Goal: Task Accomplishment & Management: Use online tool/utility

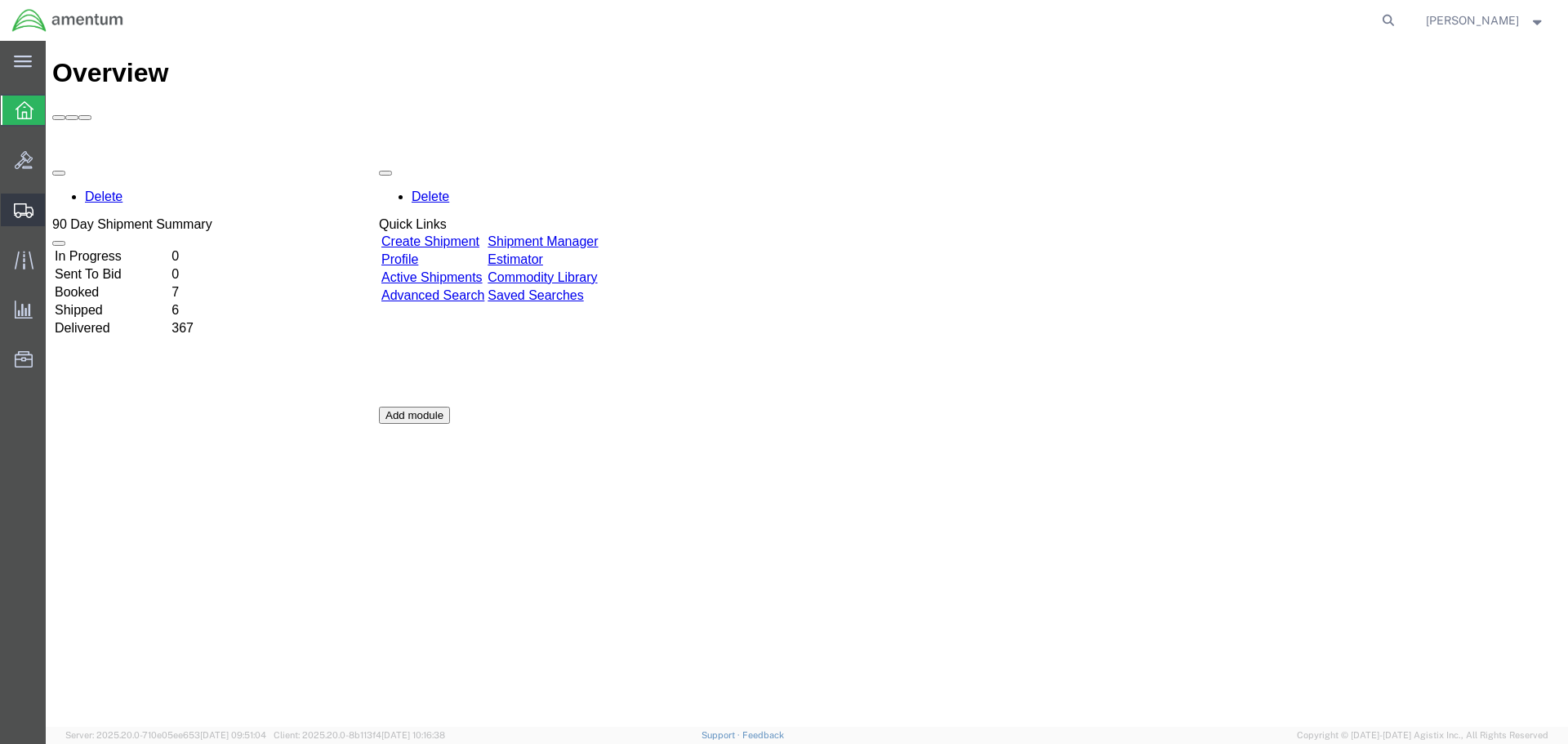
click at [21, 205] on icon at bounding box center [23, 211] width 20 height 15
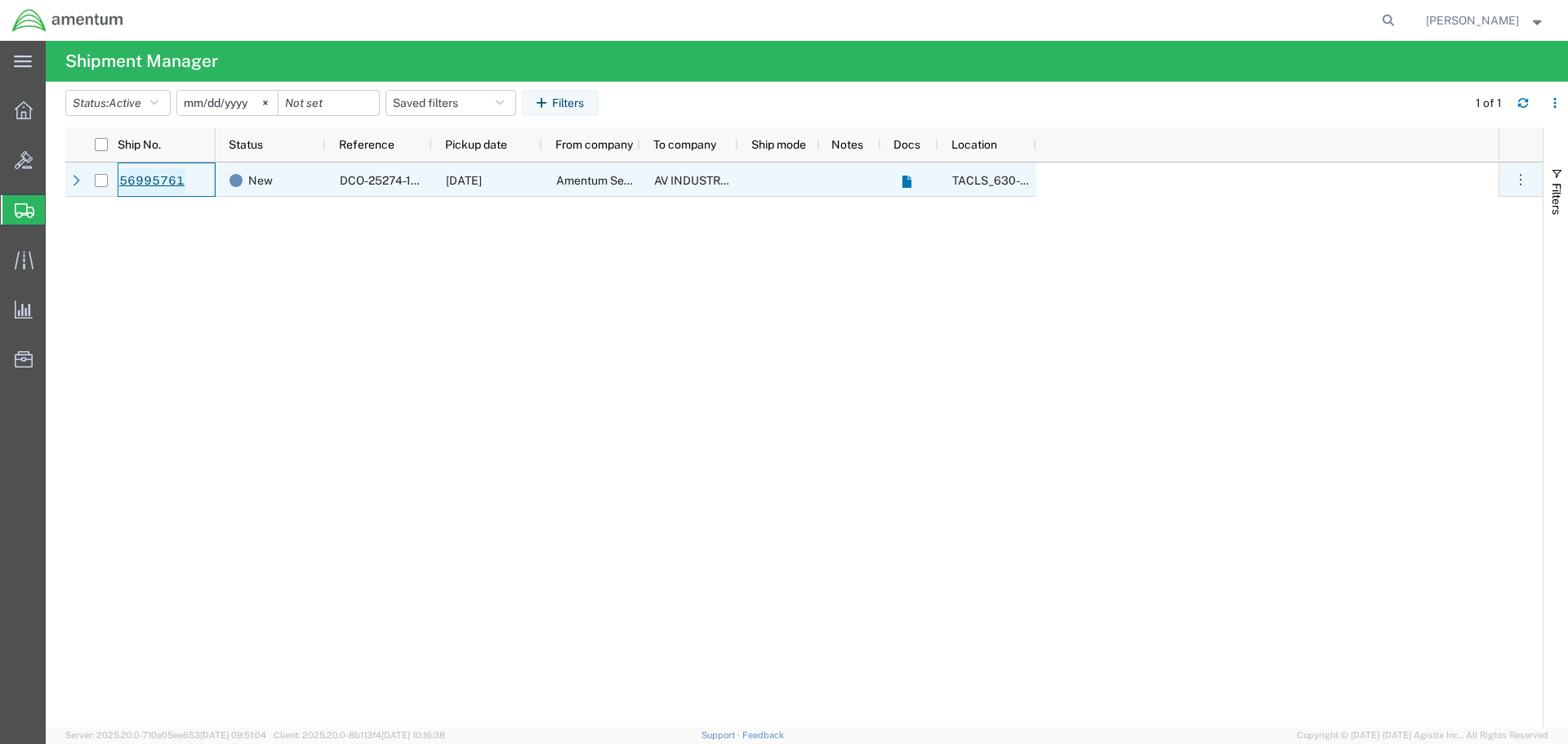
click at [148, 179] on link "56995761" at bounding box center [152, 181] width 67 height 26
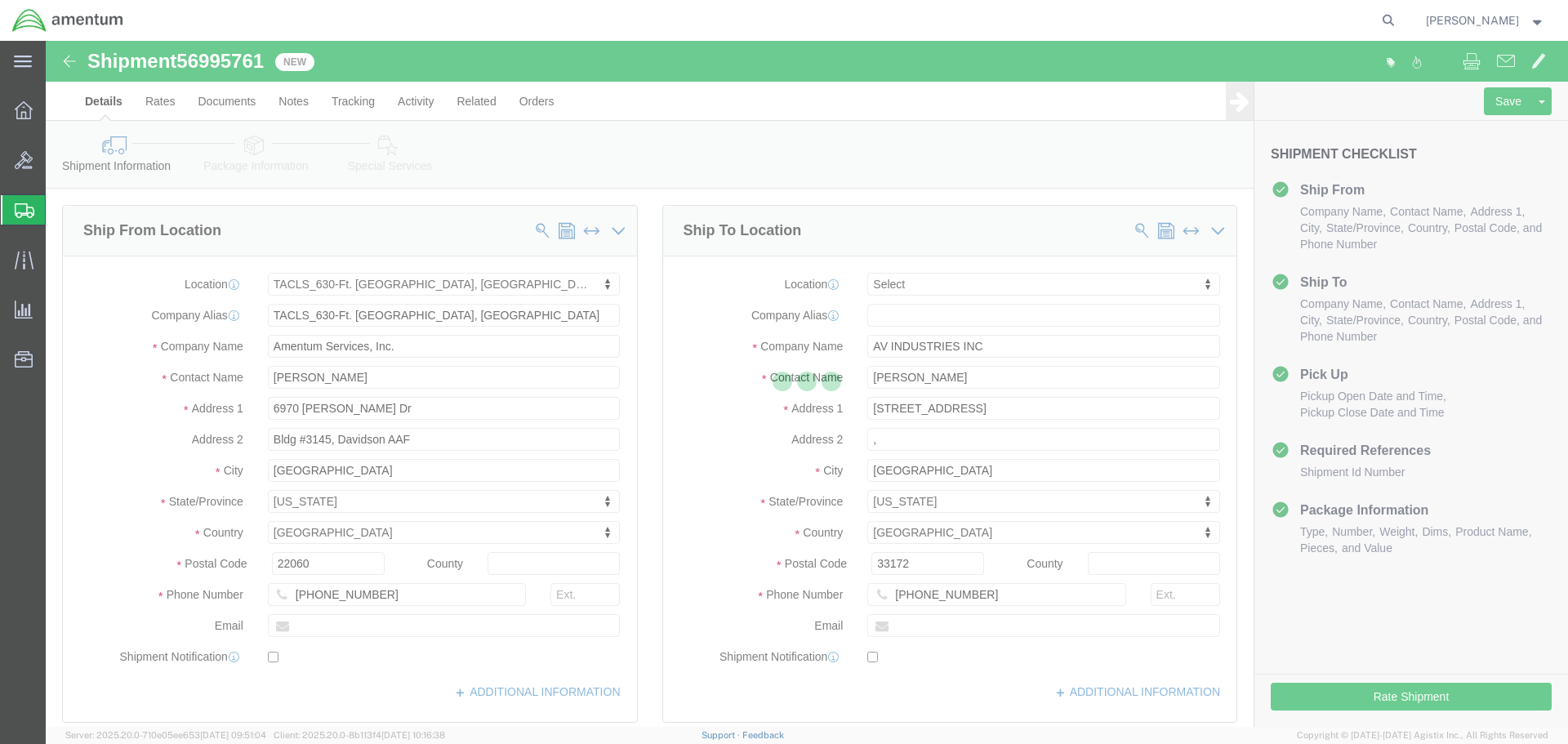
select select "42715"
select select
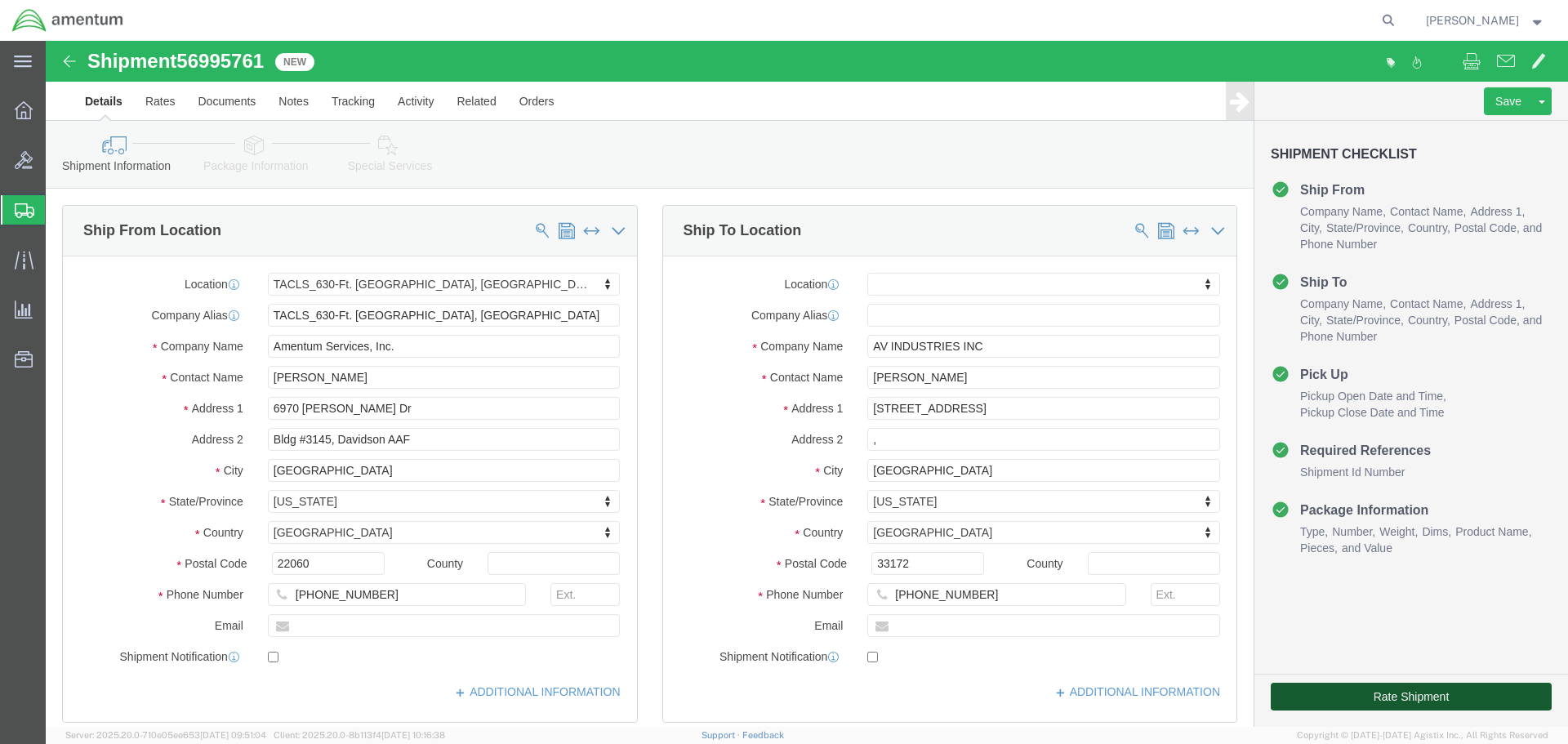
click button "Rate Shipment"
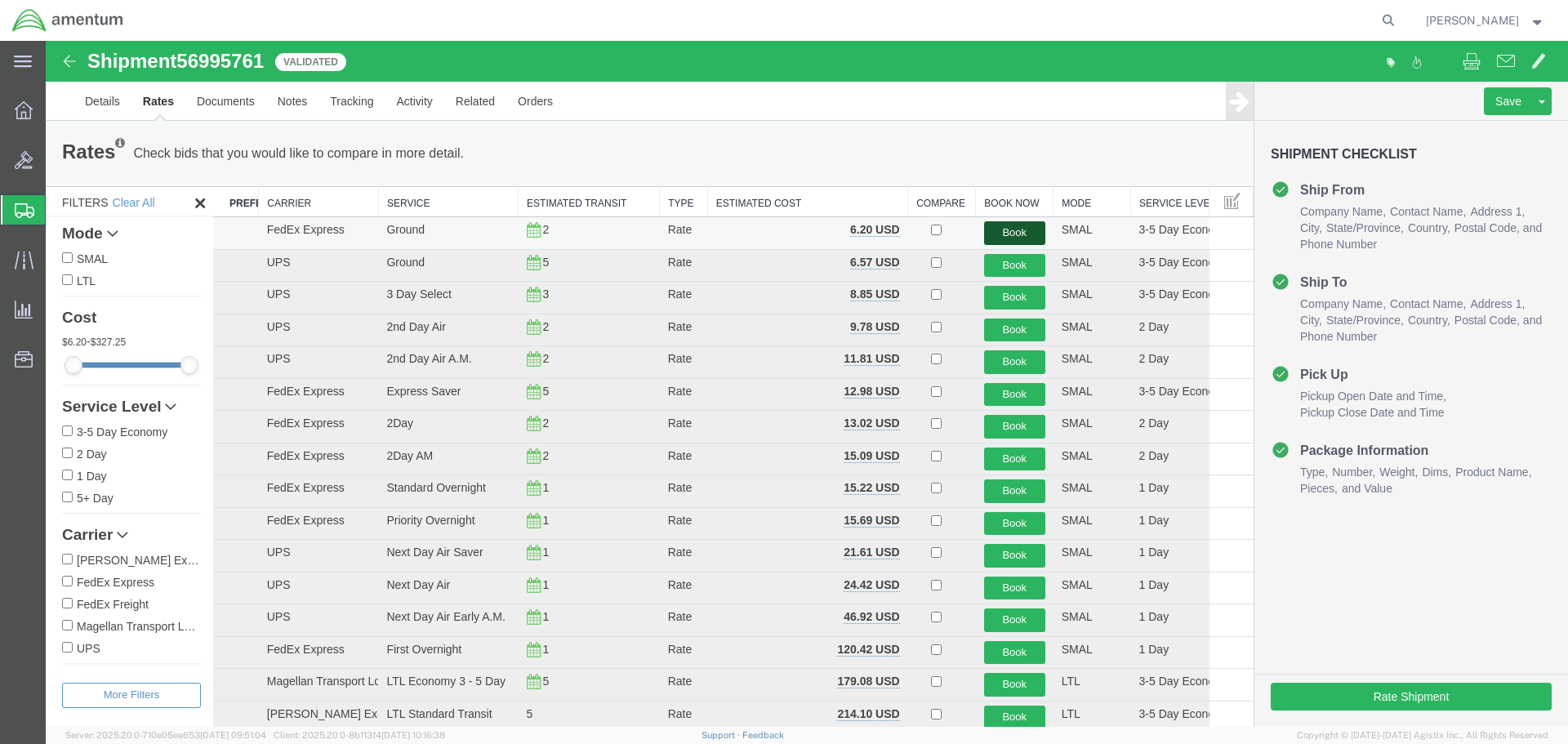
click at [1004, 228] on button "Book" at bounding box center [1015, 232] width 61 height 23
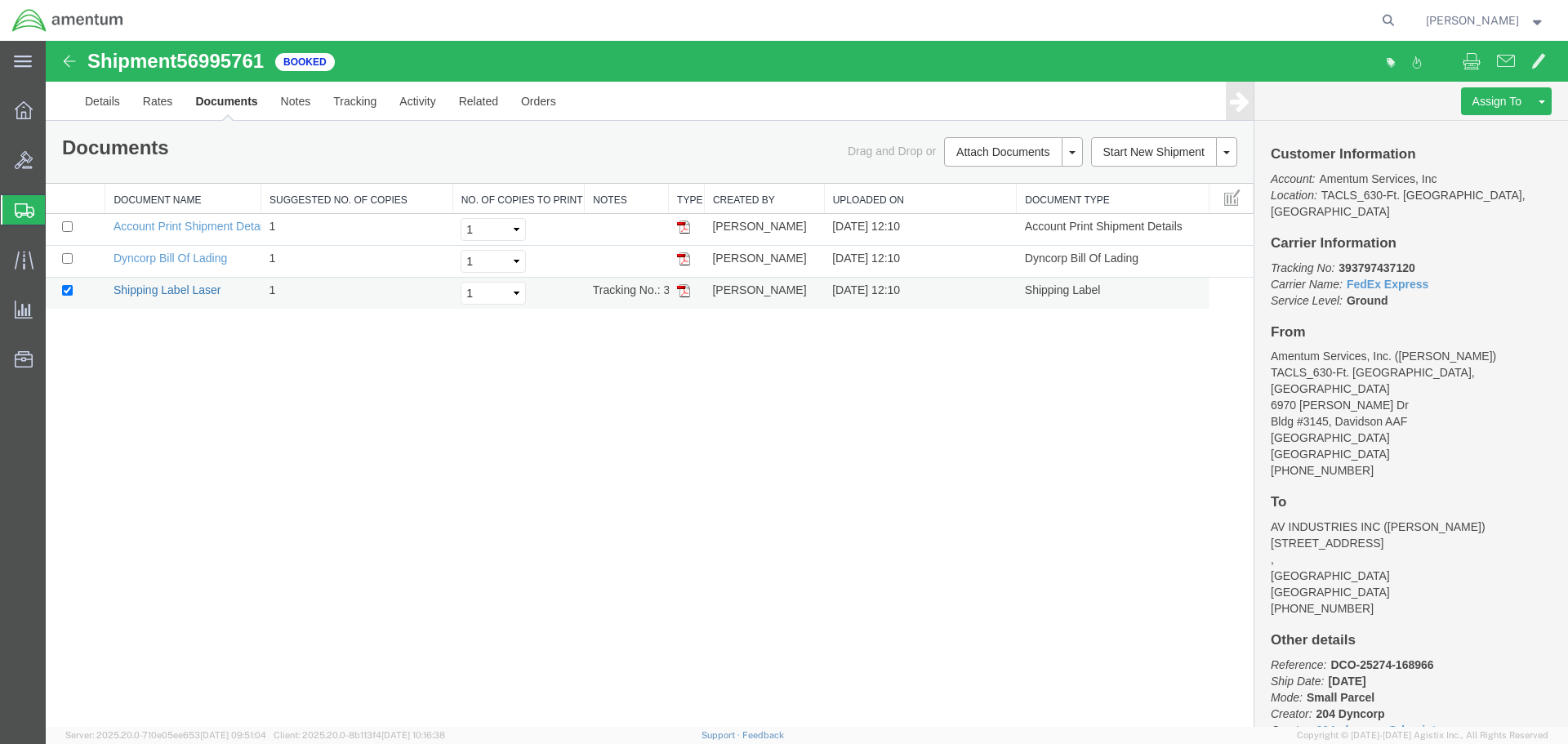
click at [173, 293] on link "Shipping Label Laser" at bounding box center [167, 289] width 108 height 13
click at [17, 260] on icon at bounding box center [23, 259] width 19 height 18
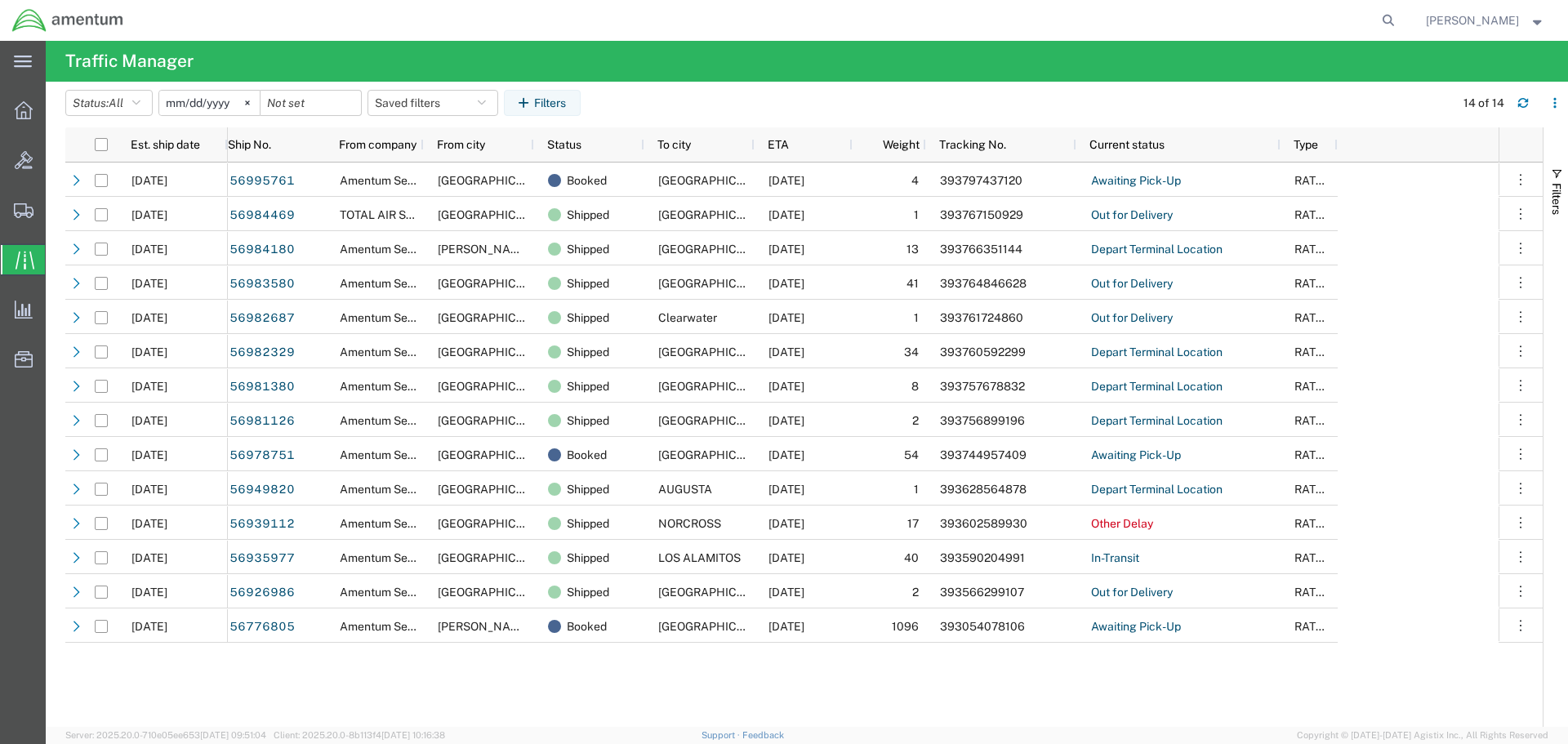
click at [24, 255] on icon at bounding box center [24, 259] width 19 height 18
click at [20, 113] on icon at bounding box center [23, 110] width 18 height 18
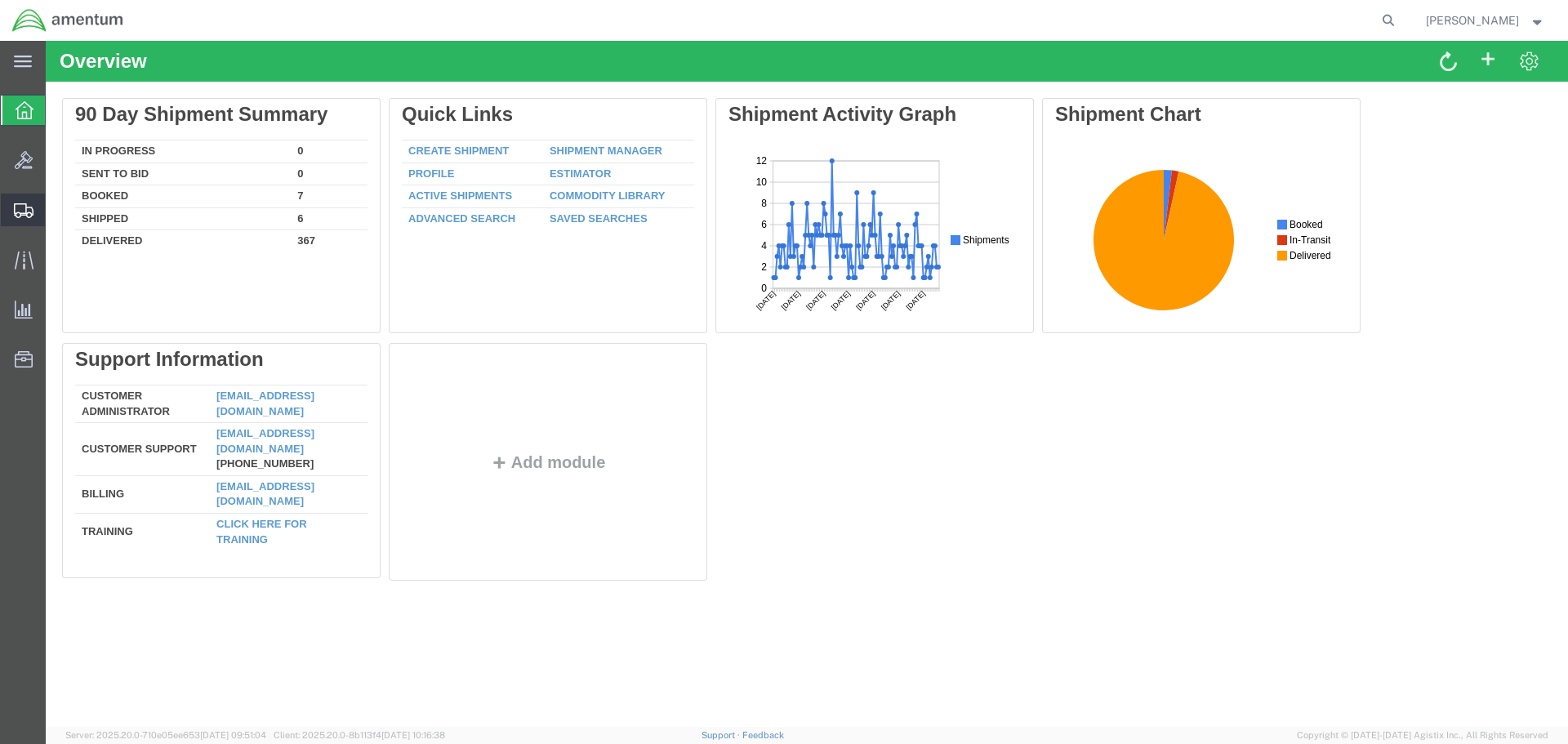
click at [20, 210] on icon at bounding box center [23, 211] width 20 height 15
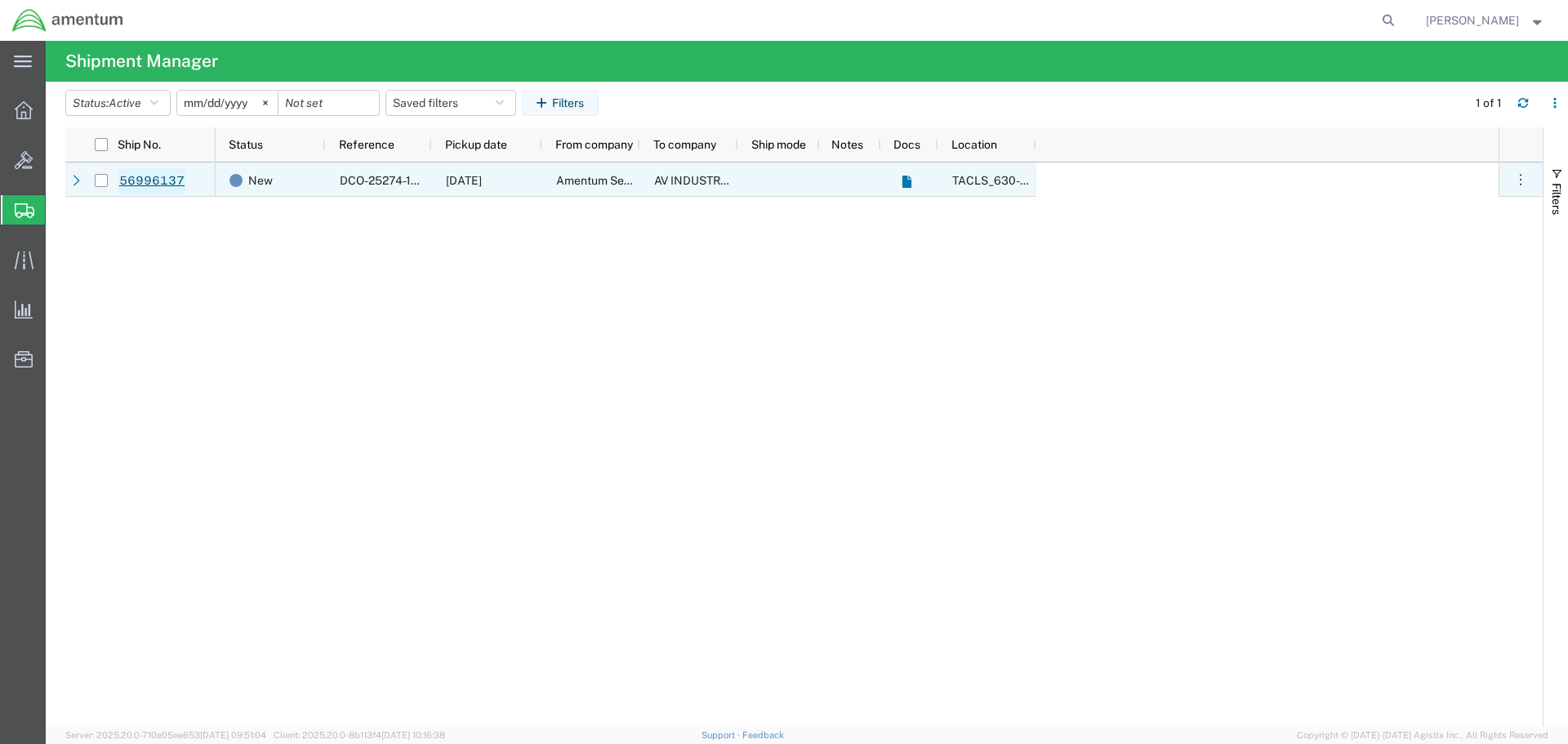
click at [159, 181] on link "56996137" at bounding box center [152, 181] width 67 height 26
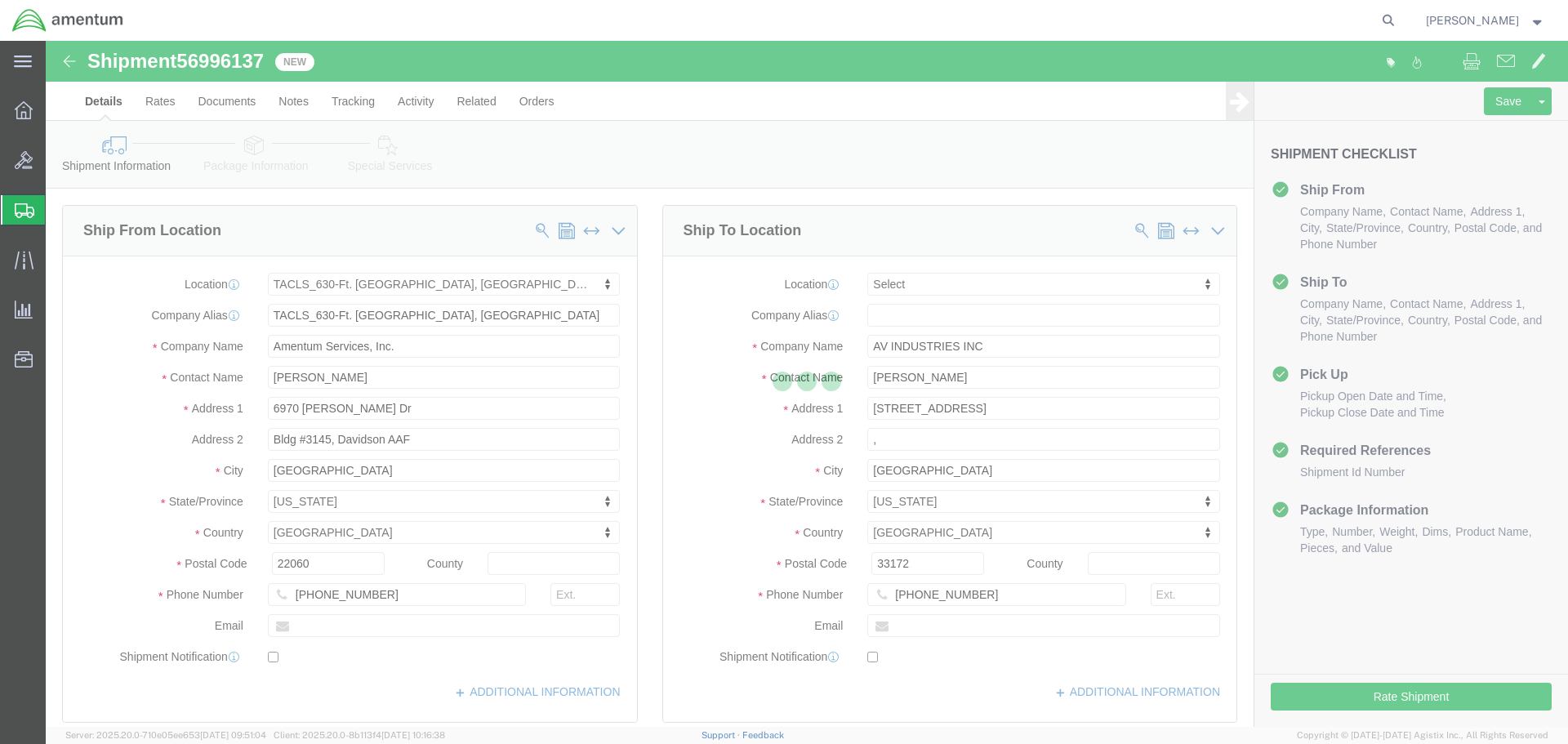
select select "42715"
select select
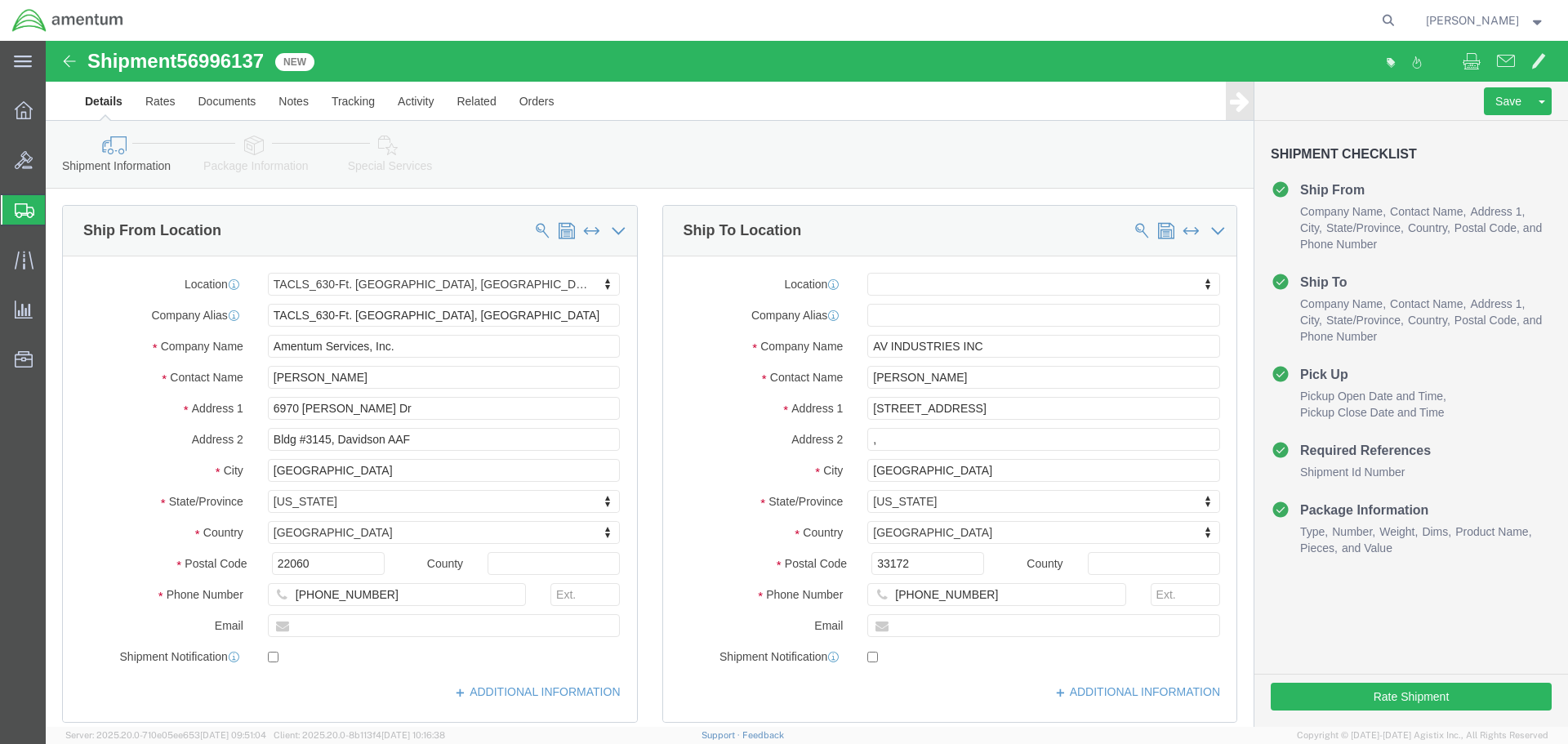
click link "Package Information"
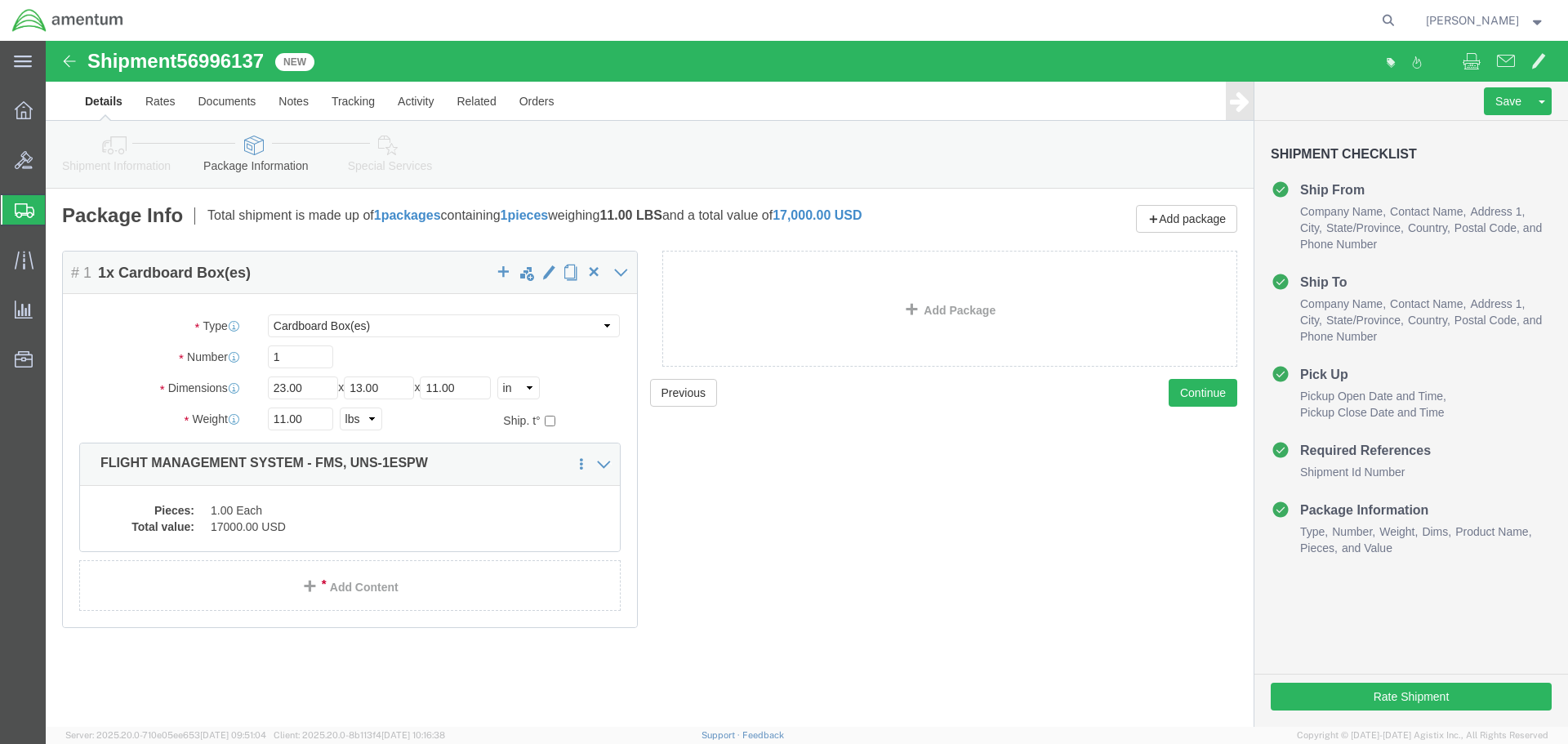
click icon
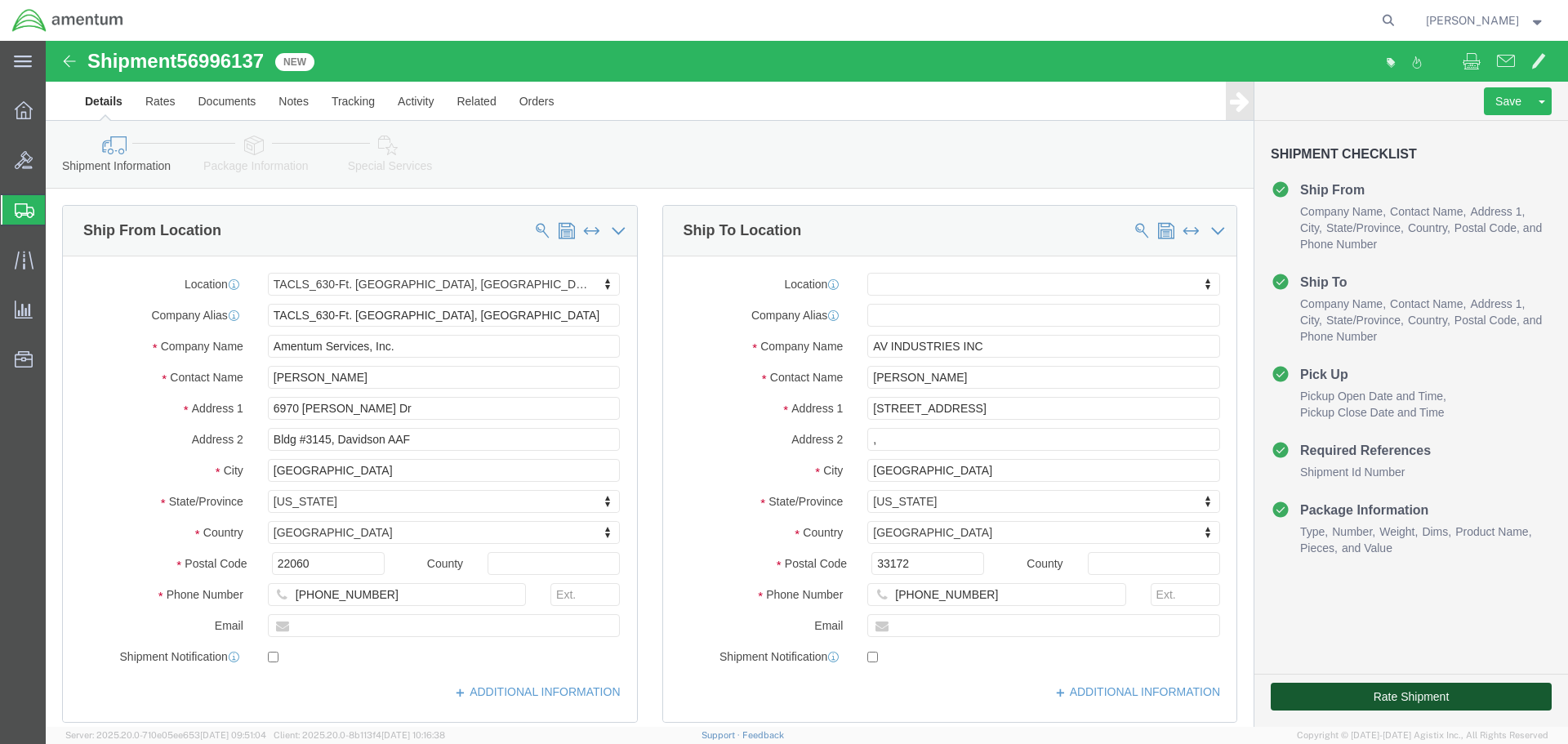
click button "Rate Shipment"
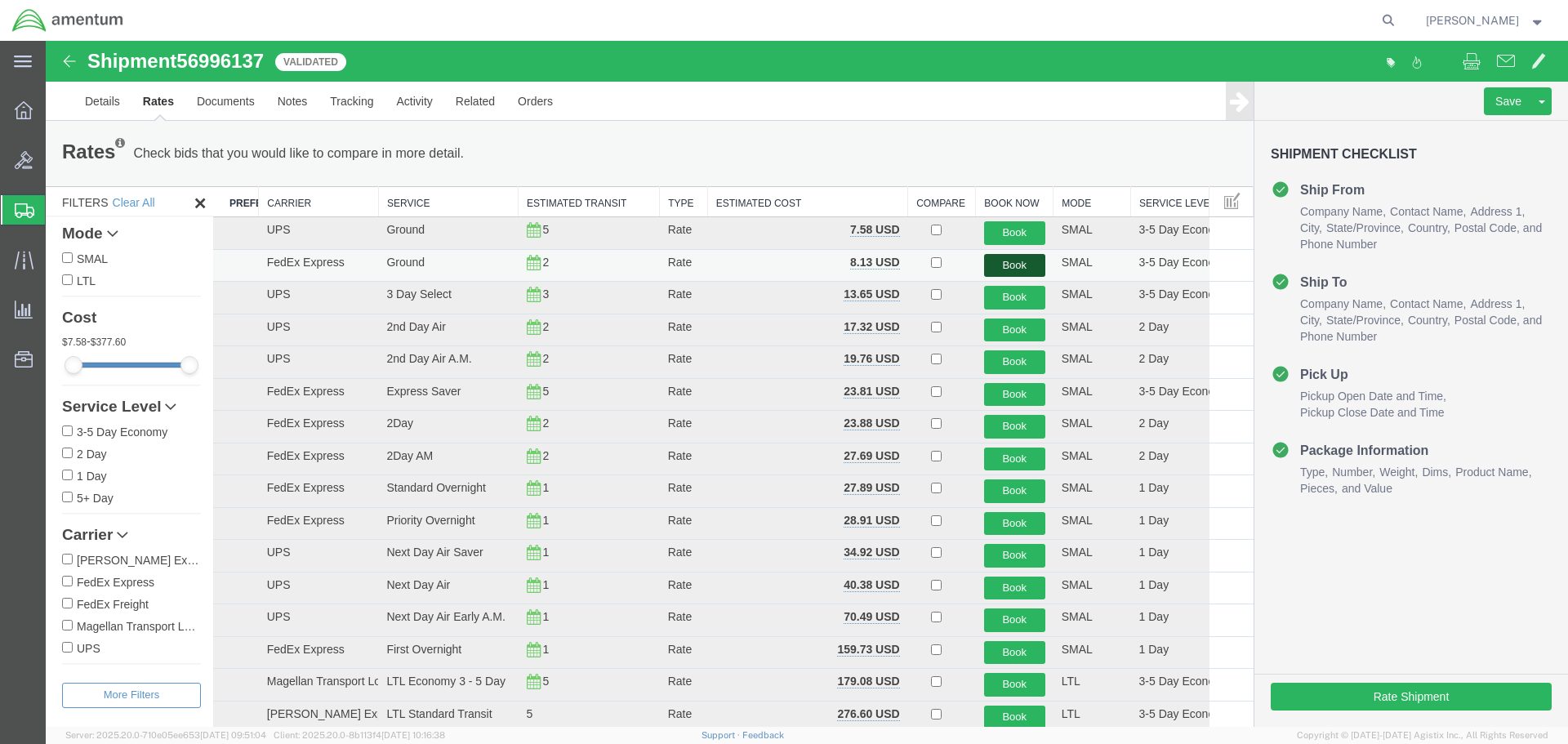
click at [1006, 265] on button "Book" at bounding box center [1015, 265] width 61 height 23
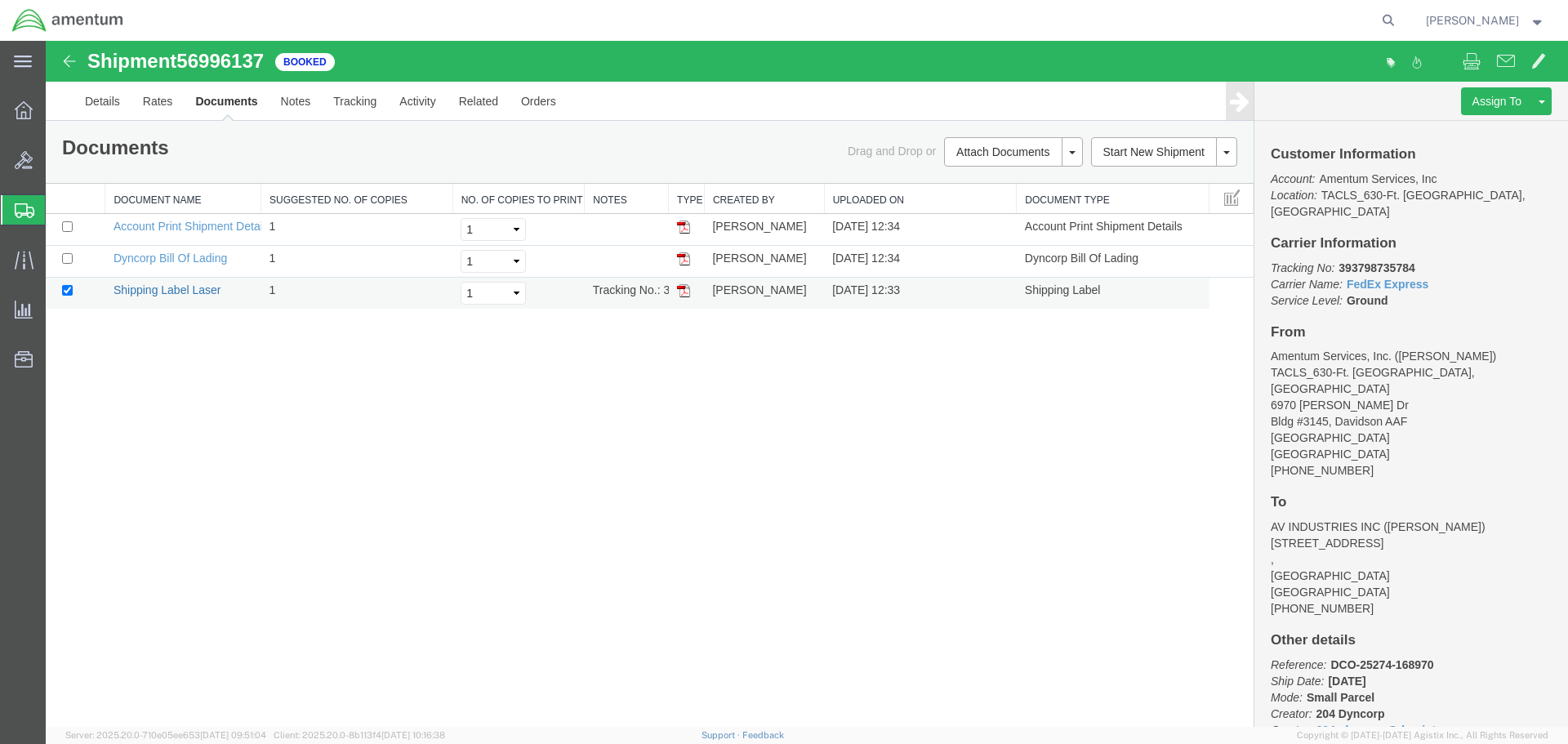
click at [170, 289] on link "Shipping Label Laser" at bounding box center [167, 289] width 108 height 13
click at [23, 266] on icon at bounding box center [23, 259] width 19 height 18
